Goal: Find specific page/section

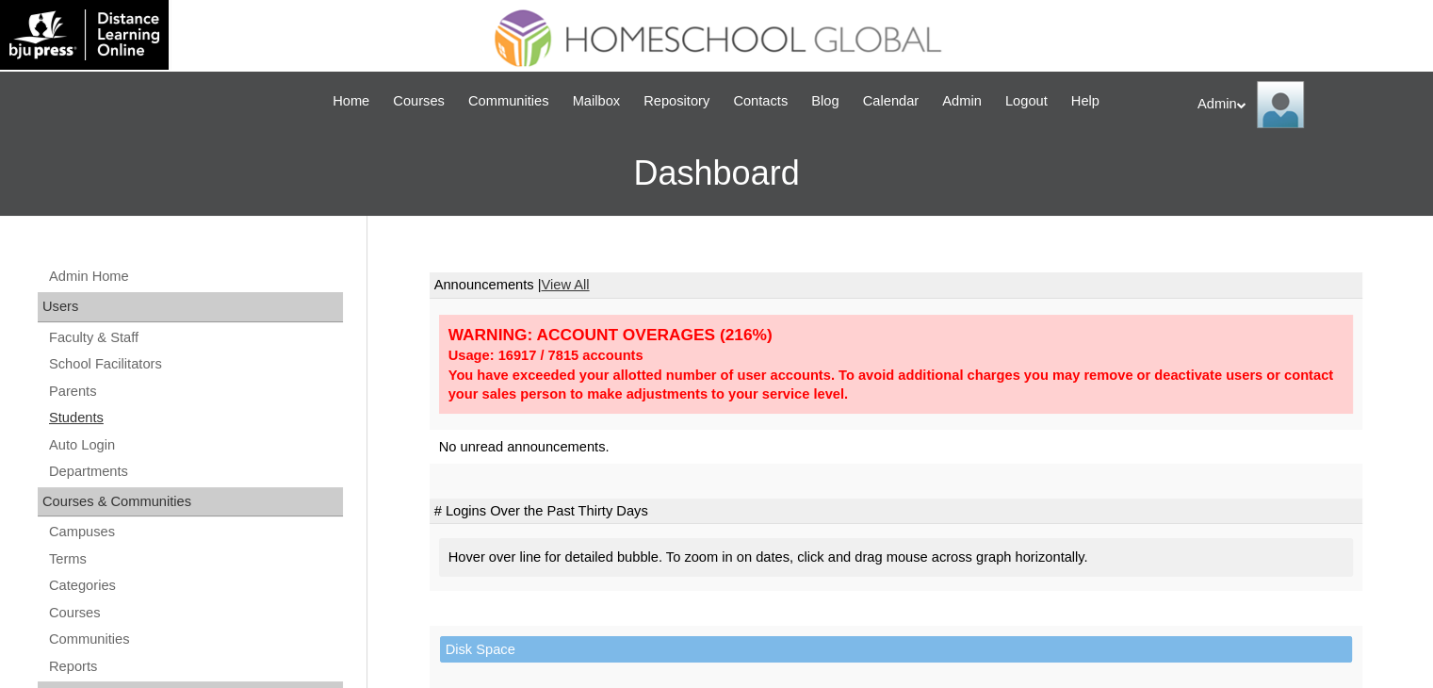
click at [74, 416] on link "Students" at bounding box center [195, 418] width 296 height 24
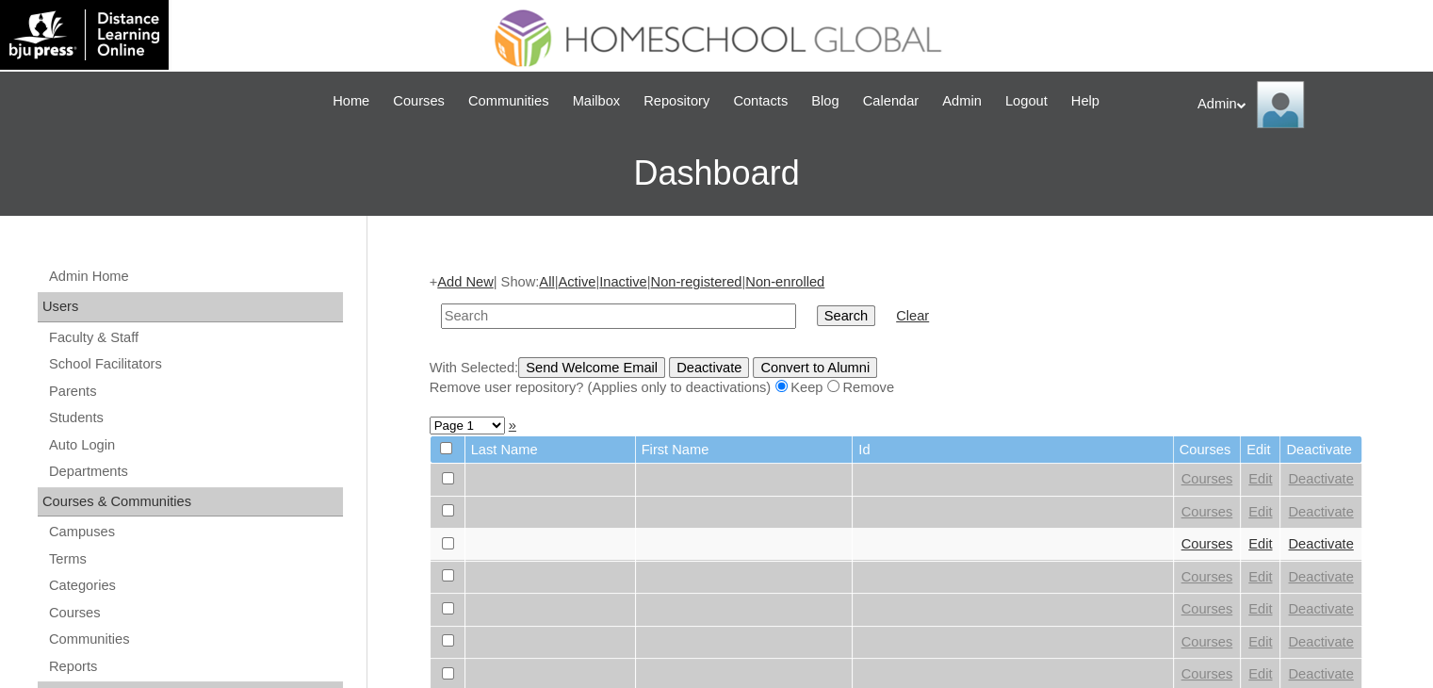
click at [74, 416] on link "Students" at bounding box center [195, 418] width 296 height 24
